Goal: Task Accomplishment & Management: Use online tool/utility

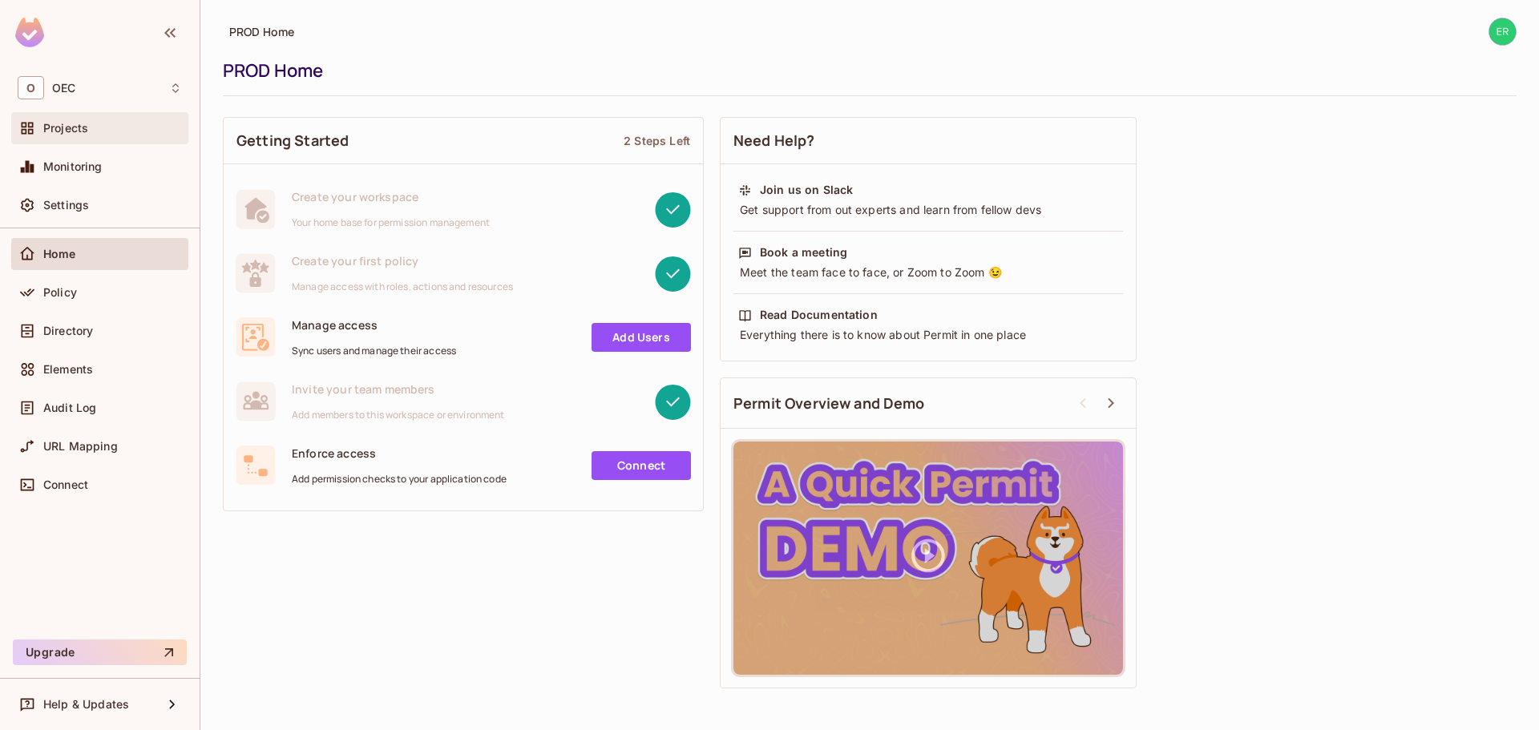
click at [119, 134] on div "Projects" at bounding box center [112, 128] width 139 height 13
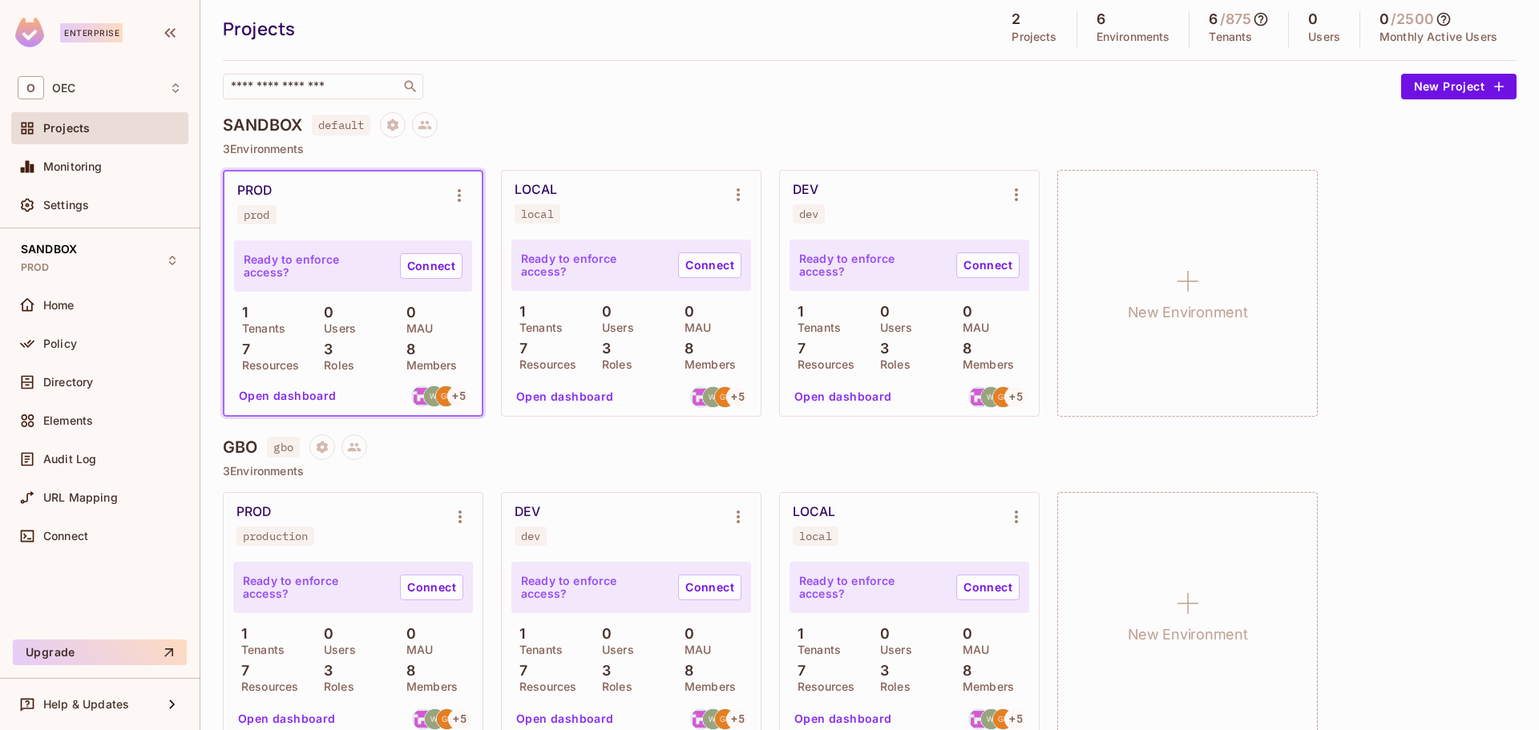
scroll to position [74, 0]
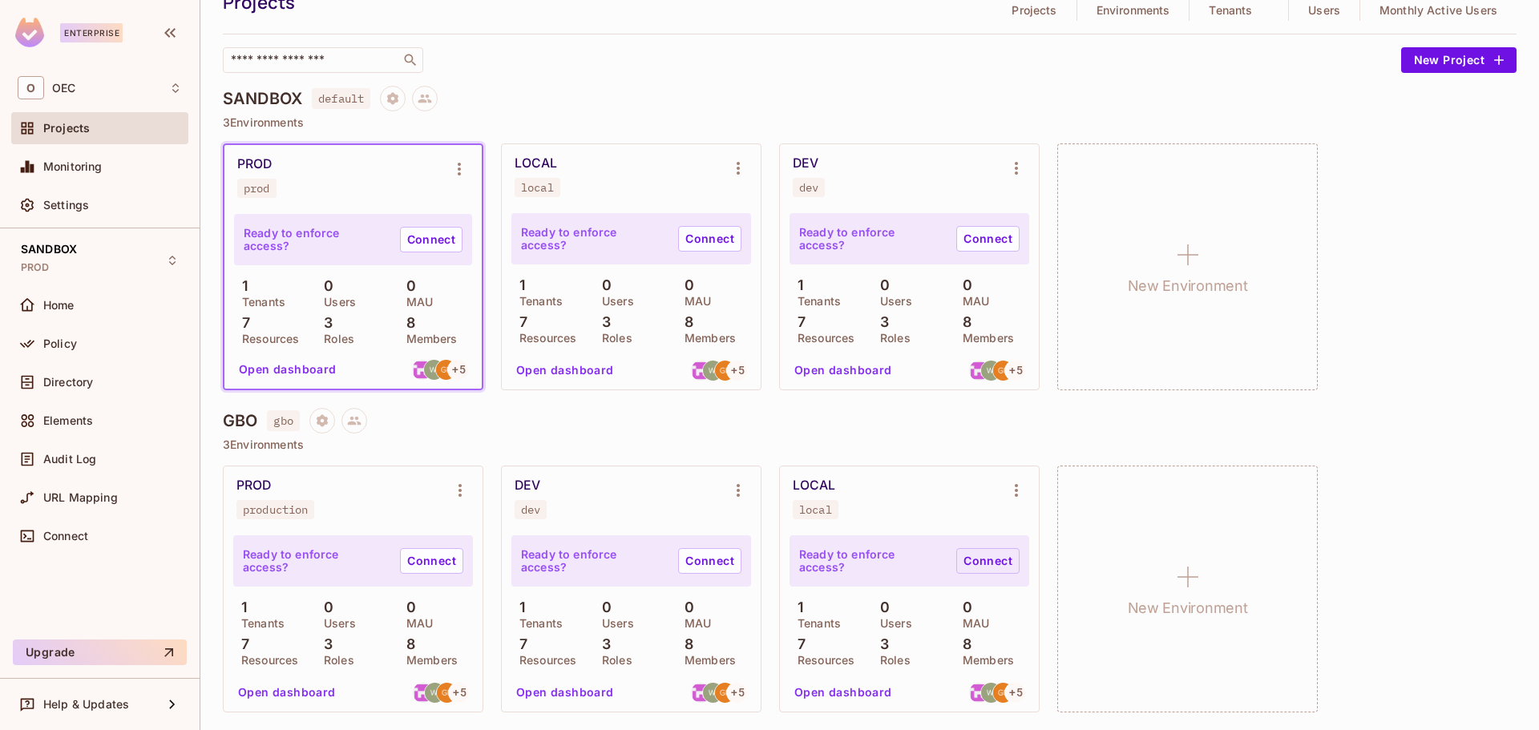
click at [974, 559] on link "Connect" at bounding box center [987, 561] width 63 height 26
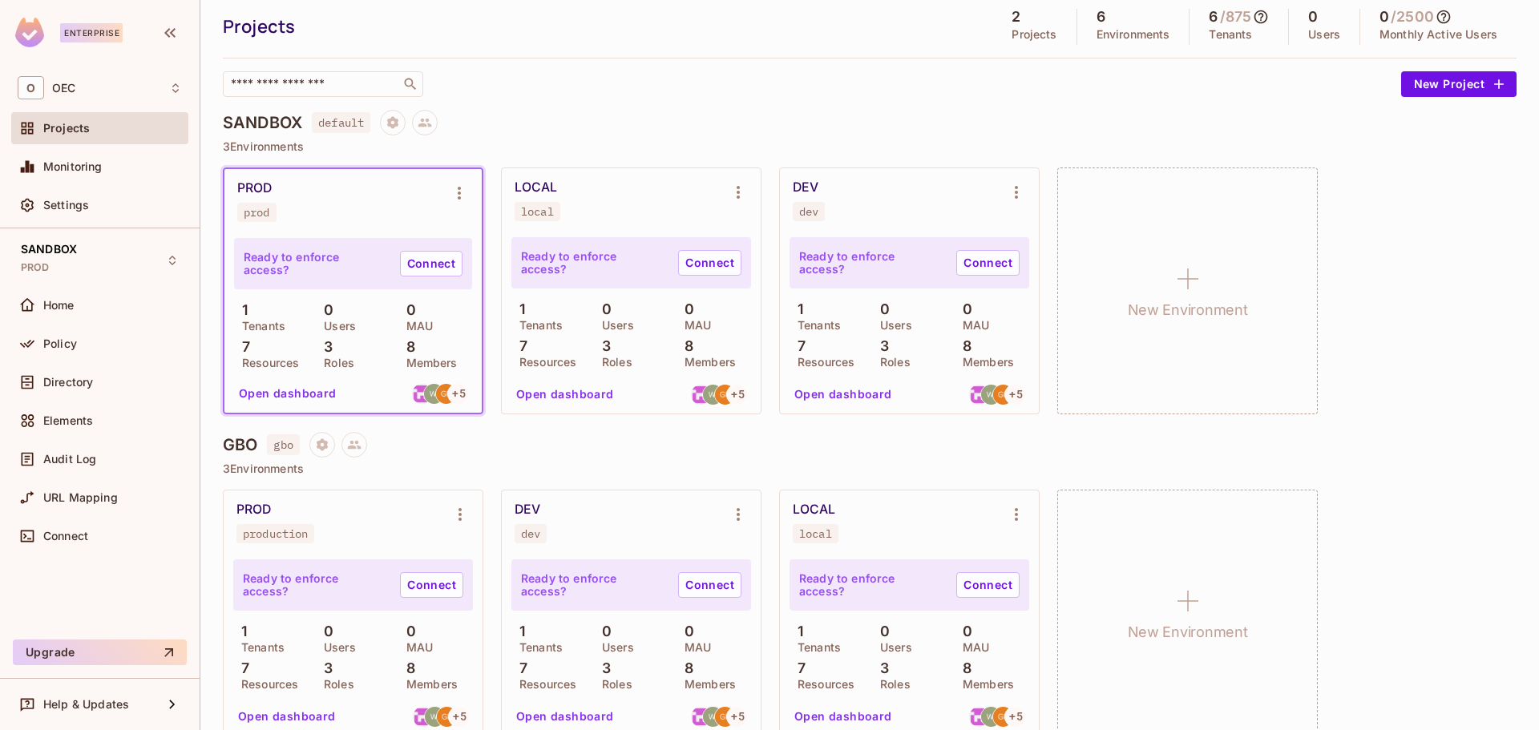
scroll to position [74, 0]
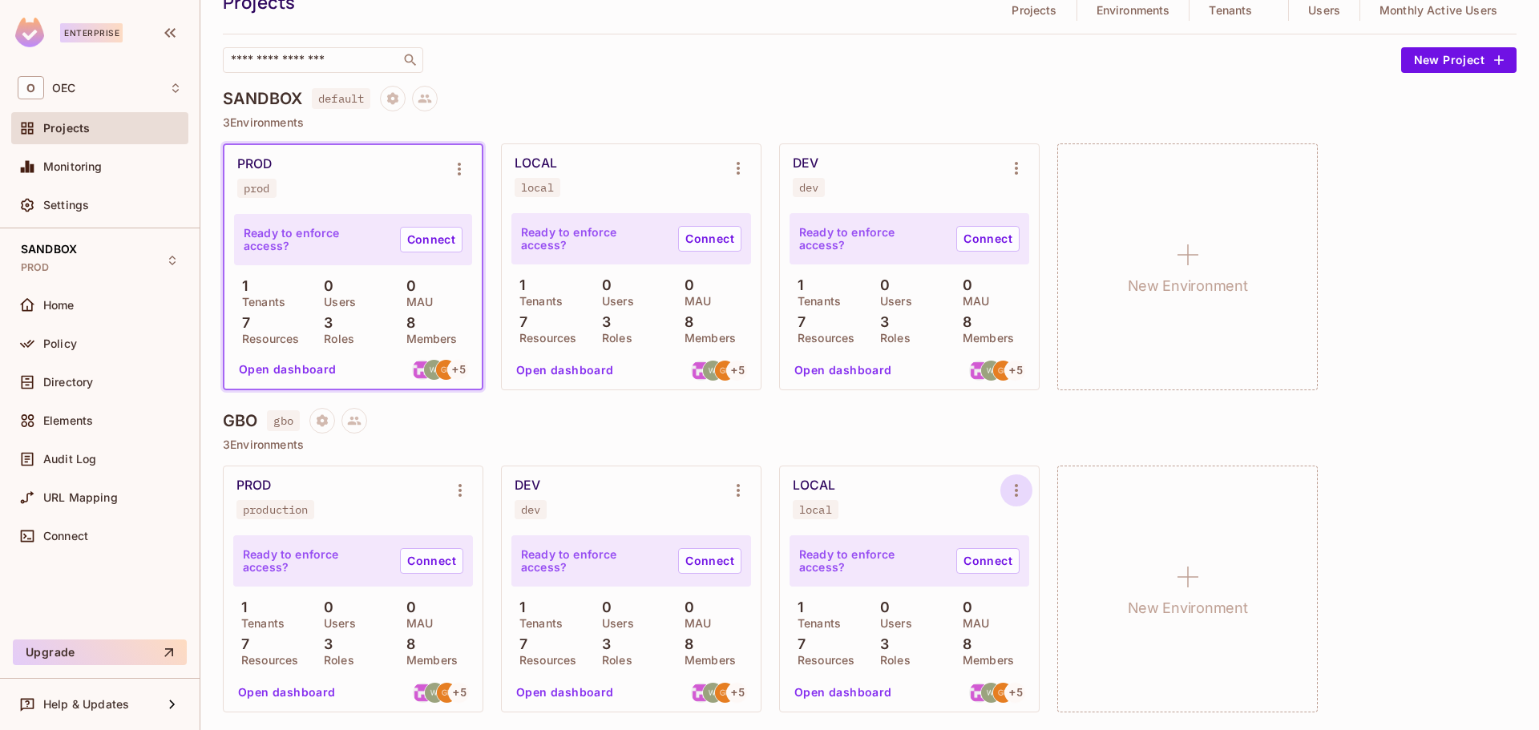
click at [1012, 491] on icon "Environment settings" at bounding box center [1016, 490] width 19 height 19
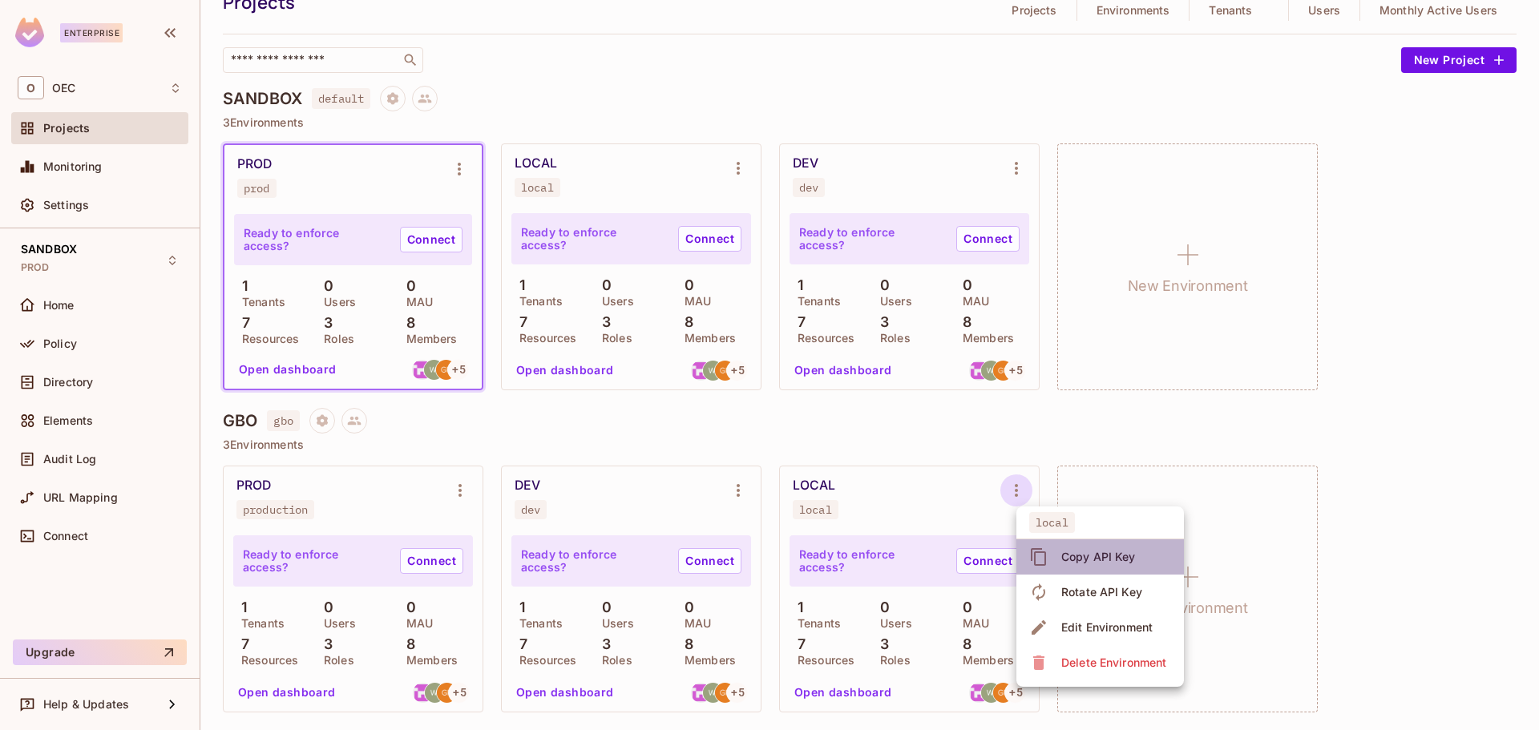
click at [1048, 549] on icon at bounding box center [1038, 557] width 19 height 19
